Goal: Book appointment/travel/reservation

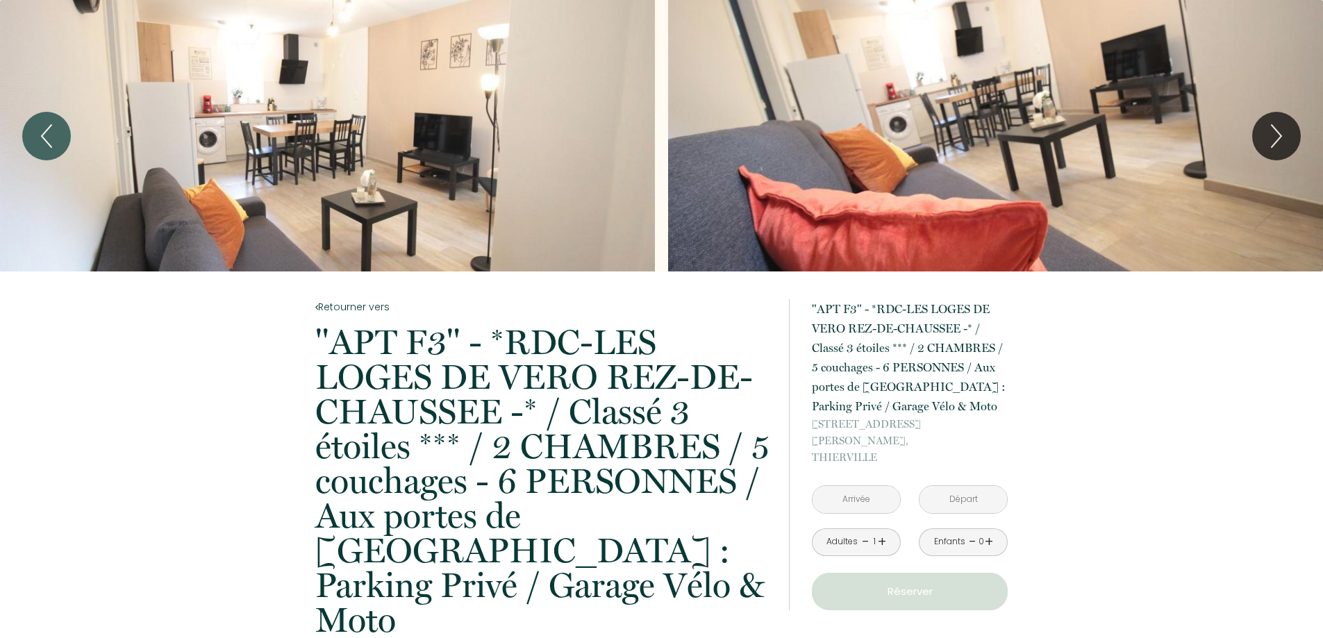
click at [881, 531] on link "+" at bounding box center [882, 542] width 8 height 22
click at [992, 531] on link "+" at bounding box center [989, 542] width 8 height 22
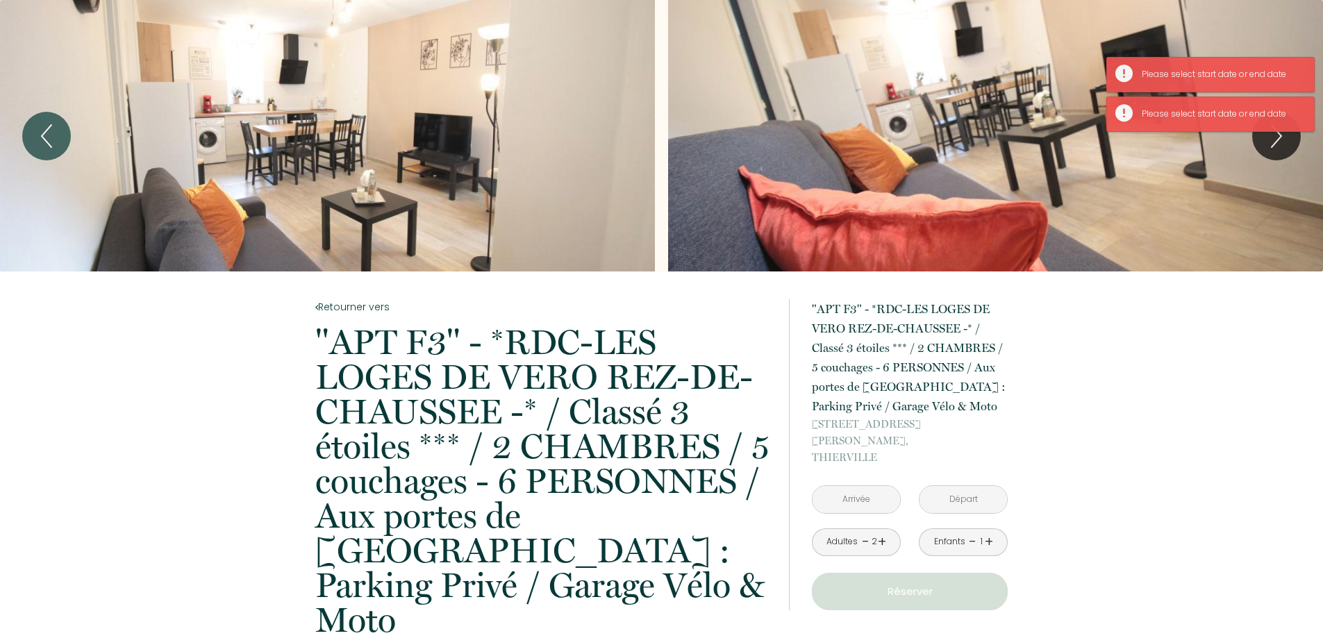
click at [992, 531] on link "+" at bounding box center [989, 542] width 8 height 22
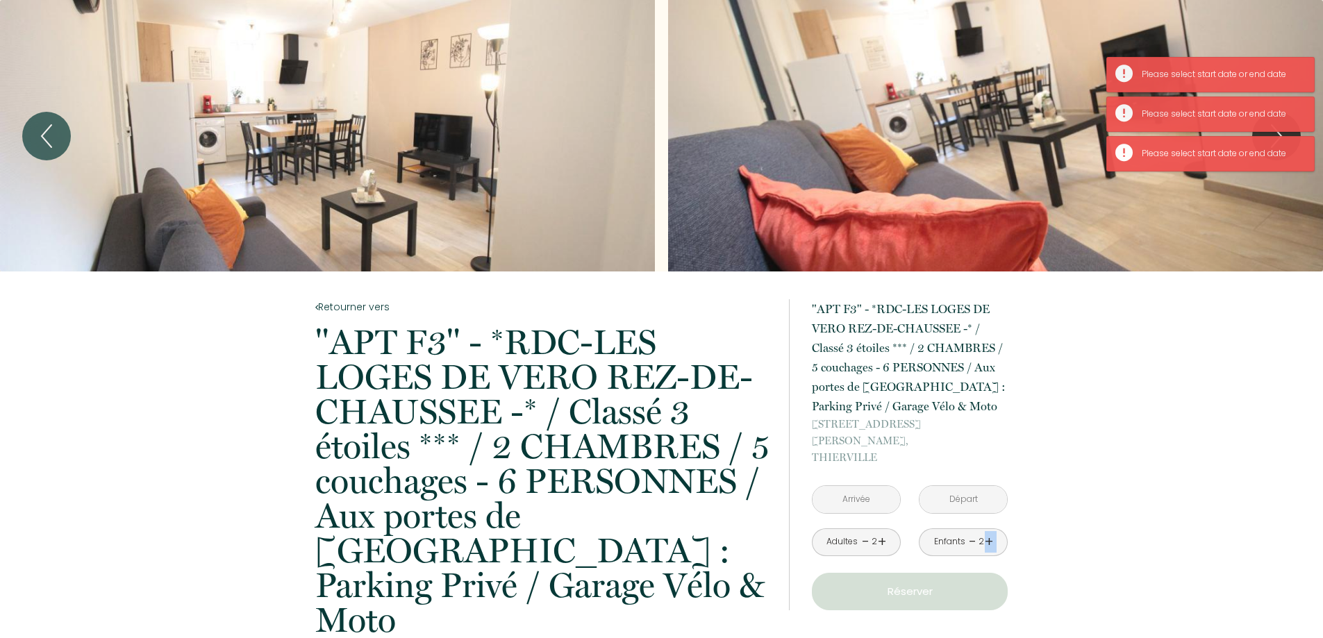
click at [992, 531] on link "+" at bounding box center [989, 542] width 8 height 22
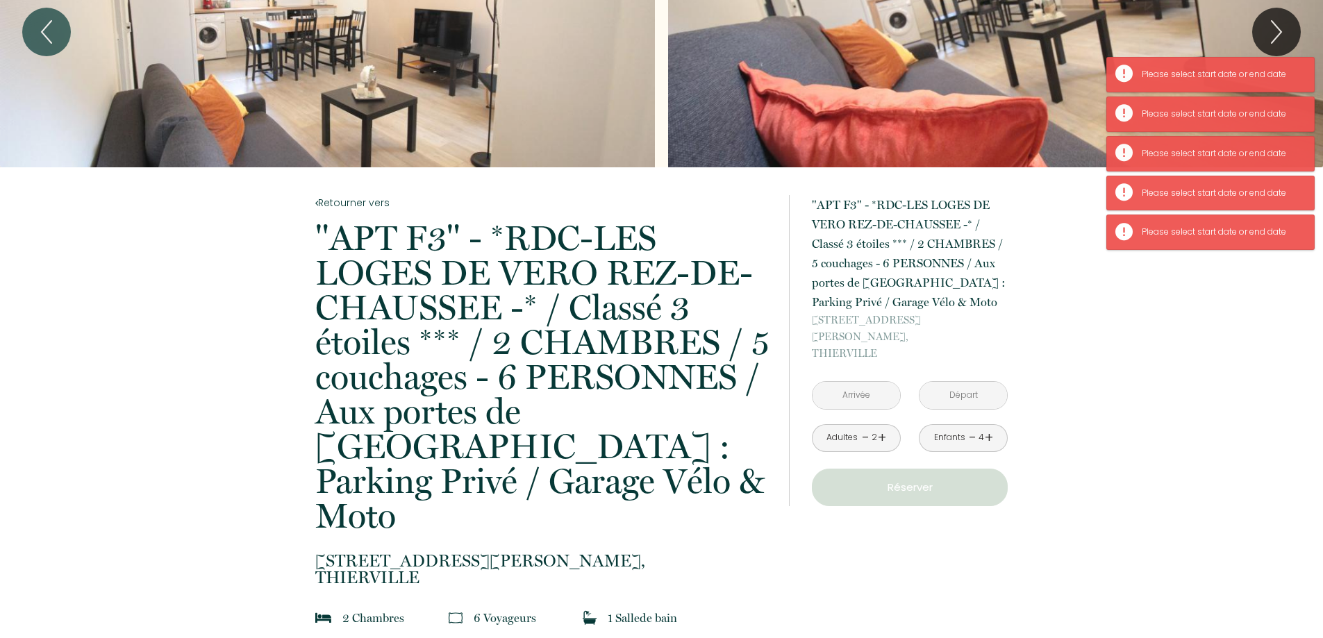
scroll to position [208, 0]
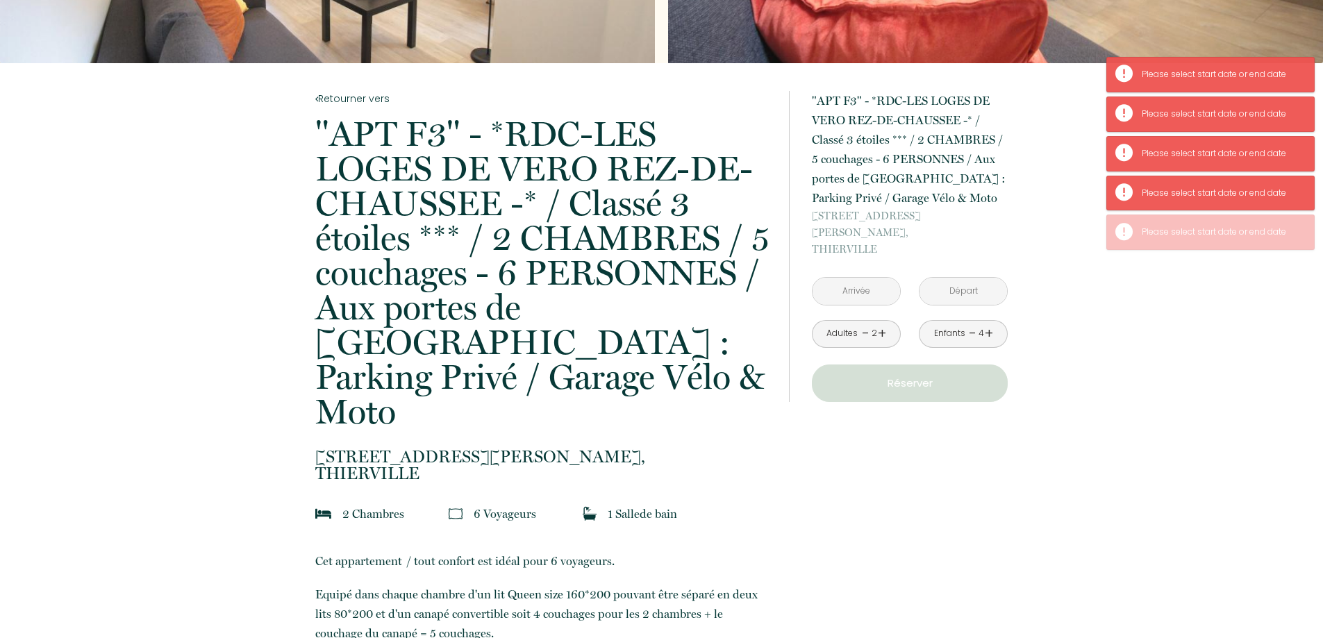
click at [861, 278] on input "text" at bounding box center [857, 291] width 88 height 27
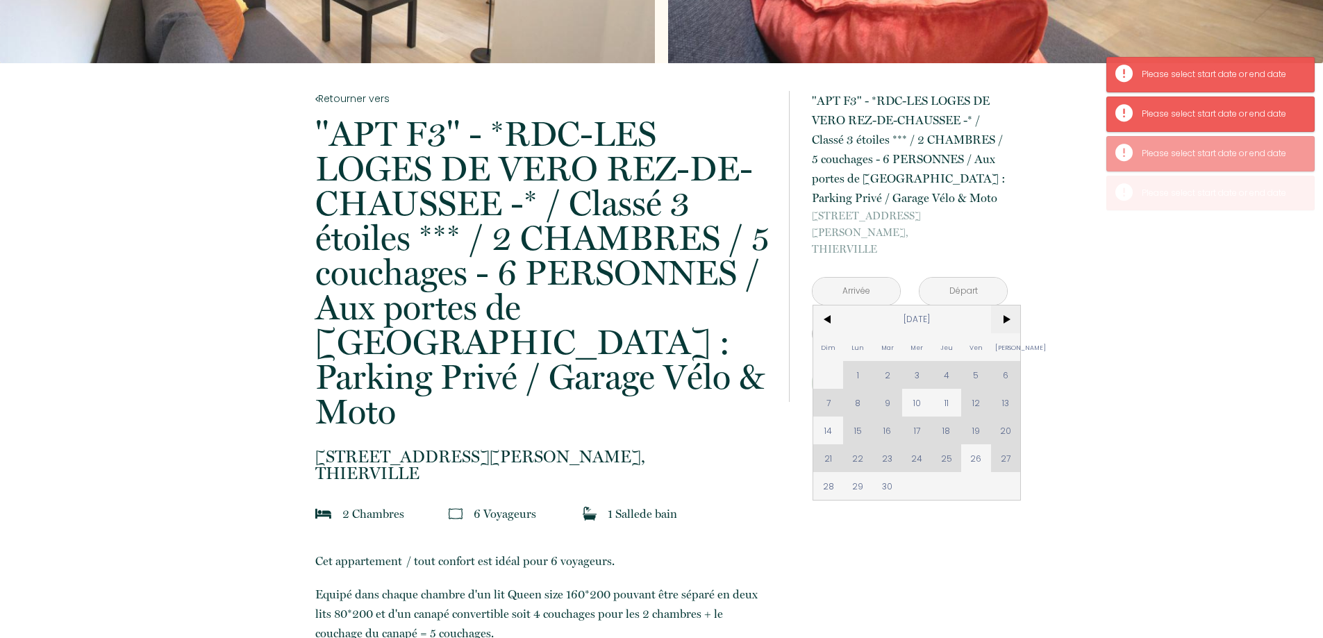
click at [1002, 306] on span ">" at bounding box center [1006, 320] width 30 height 28
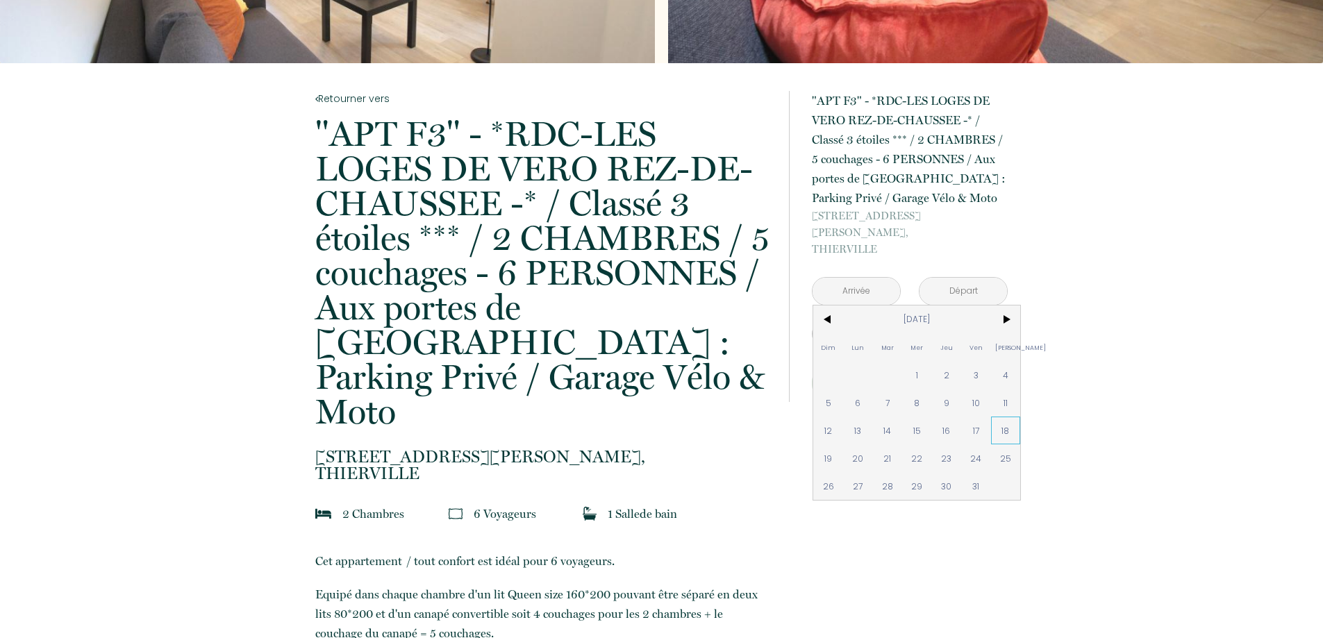
click at [1009, 417] on span "18" at bounding box center [1006, 431] width 30 height 28
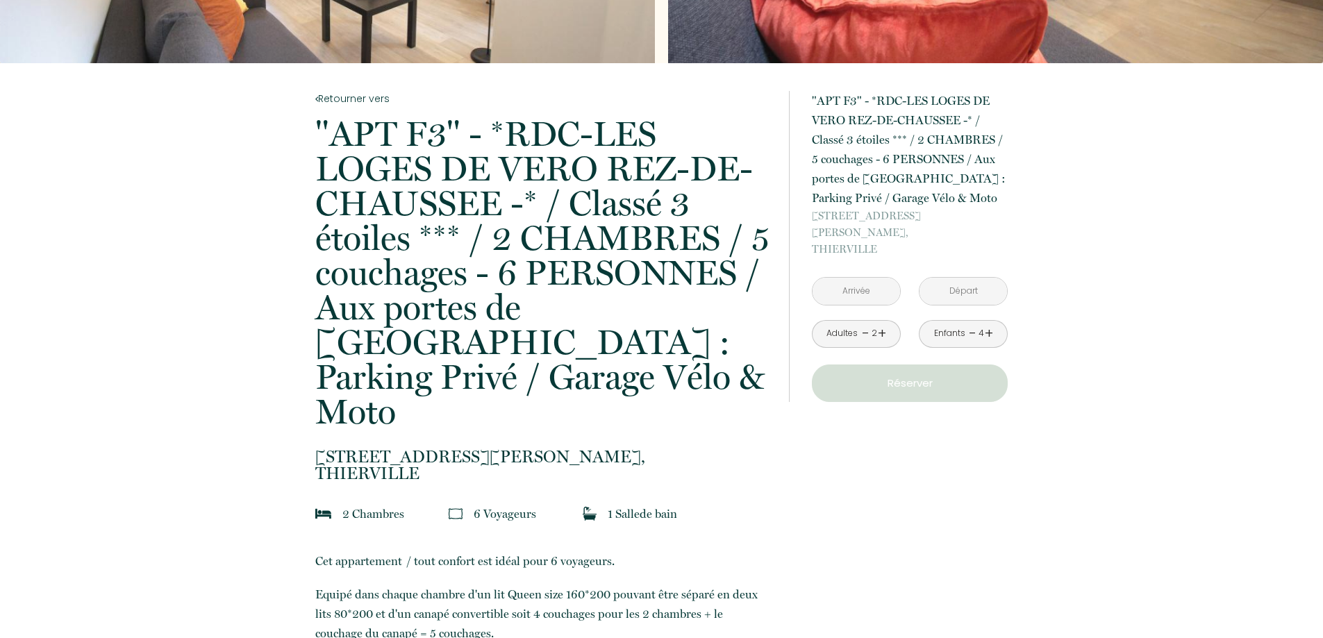
type input "[DATE]"
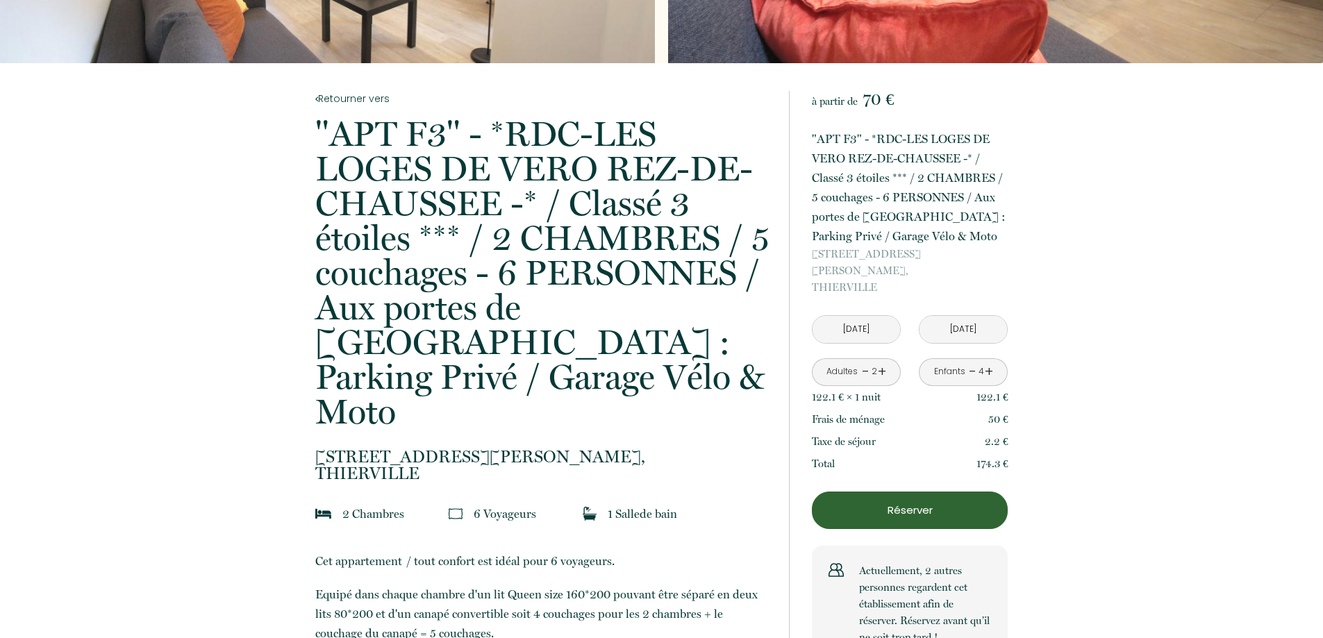
click at [963, 316] on input "[DATE]" at bounding box center [964, 329] width 88 height 27
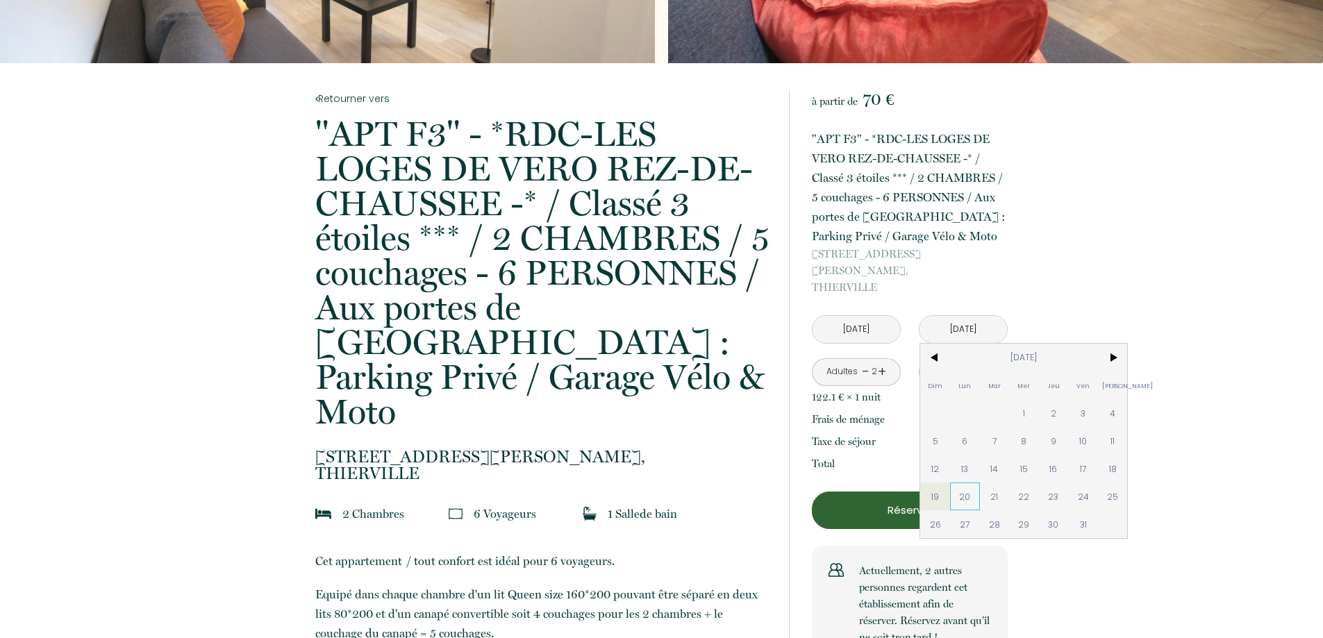
click at [970, 488] on span "20" at bounding box center [965, 497] width 30 height 28
type input "[DATE]"
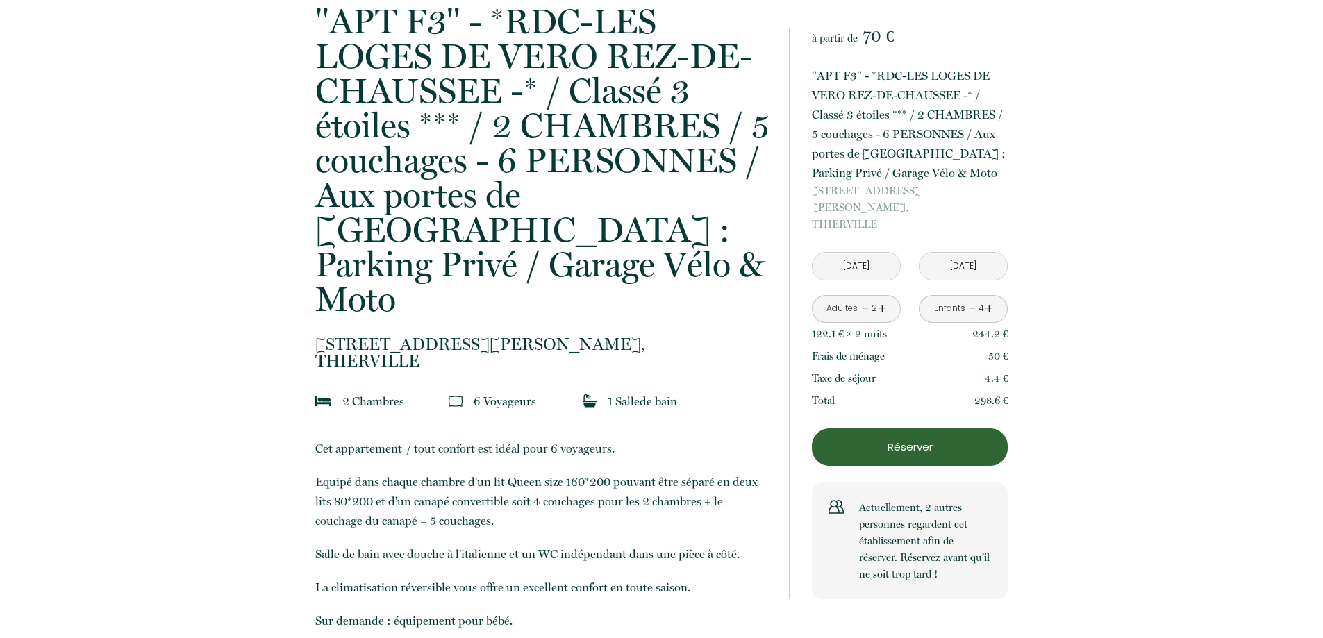
scroll to position [417, 0]
